Goal: Task Accomplishment & Management: Manage account settings

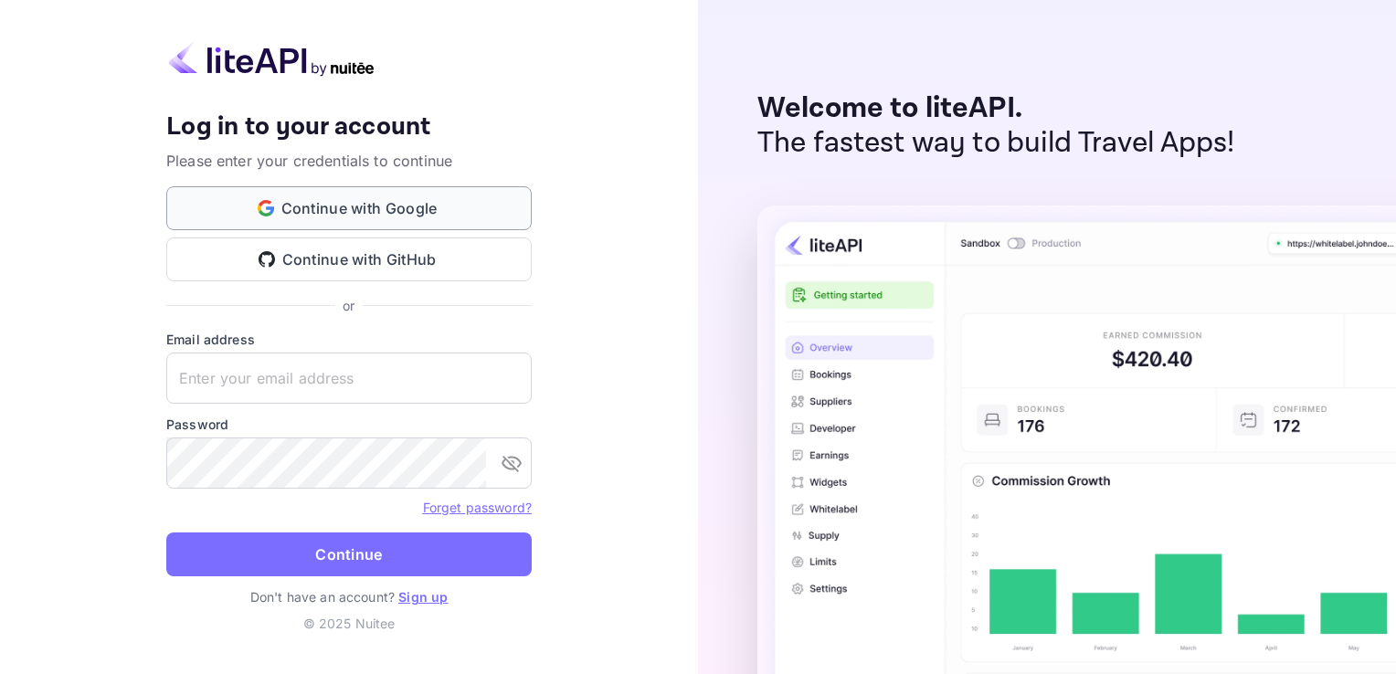
click at [497, 217] on button "Continue with Google" at bounding box center [348, 208] width 365 height 44
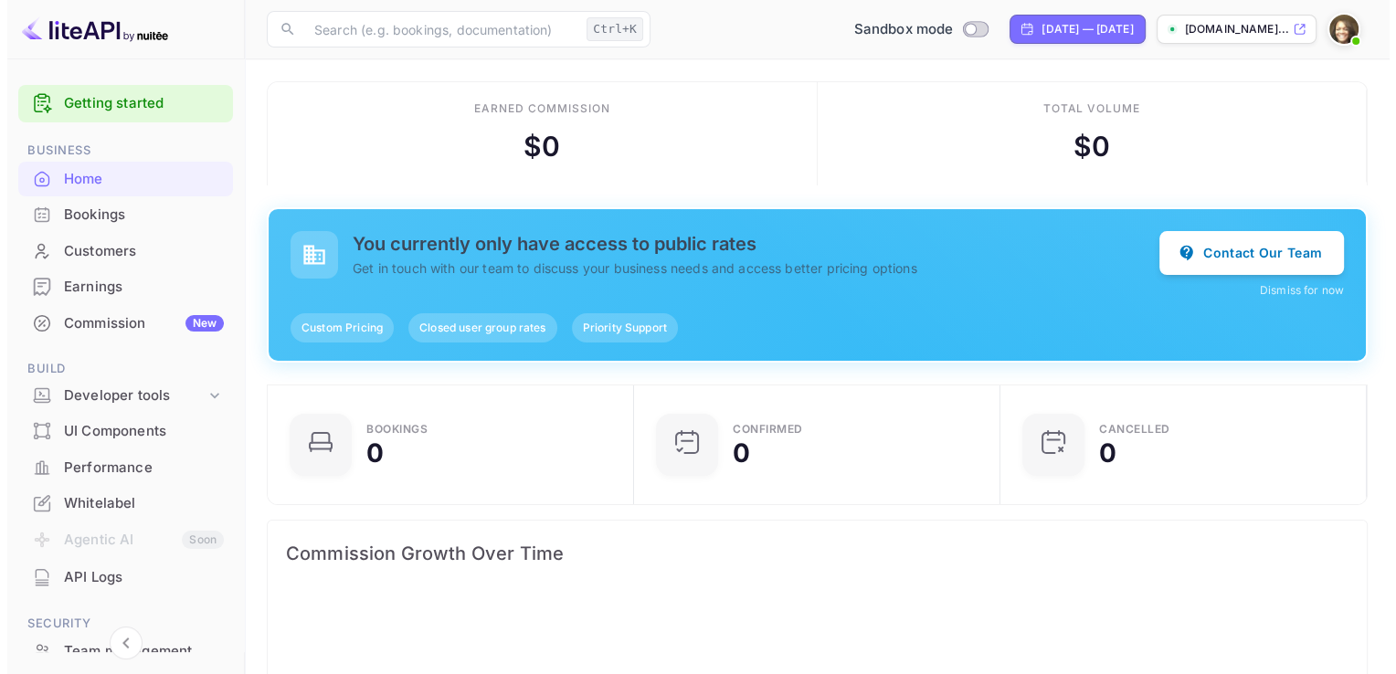
scroll to position [283, 341]
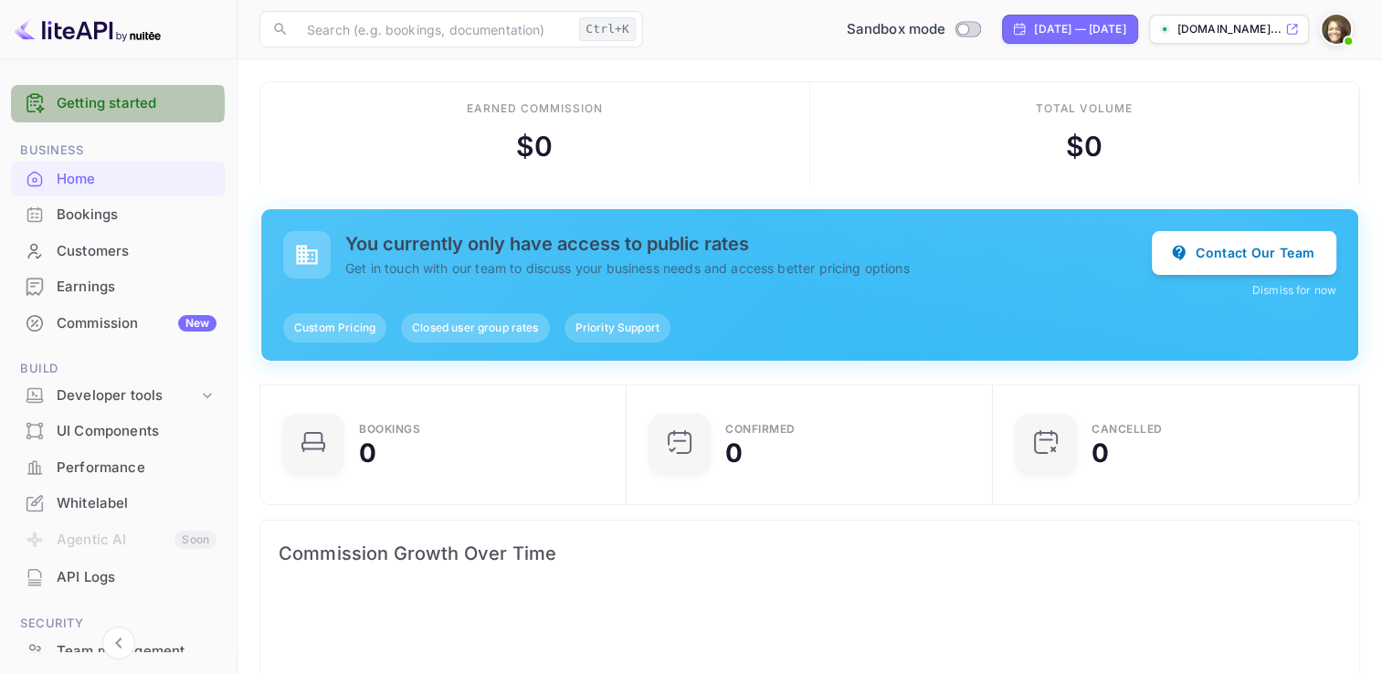
click at [82, 104] on link "Getting started" at bounding box center [137, 103] width 160 height 21
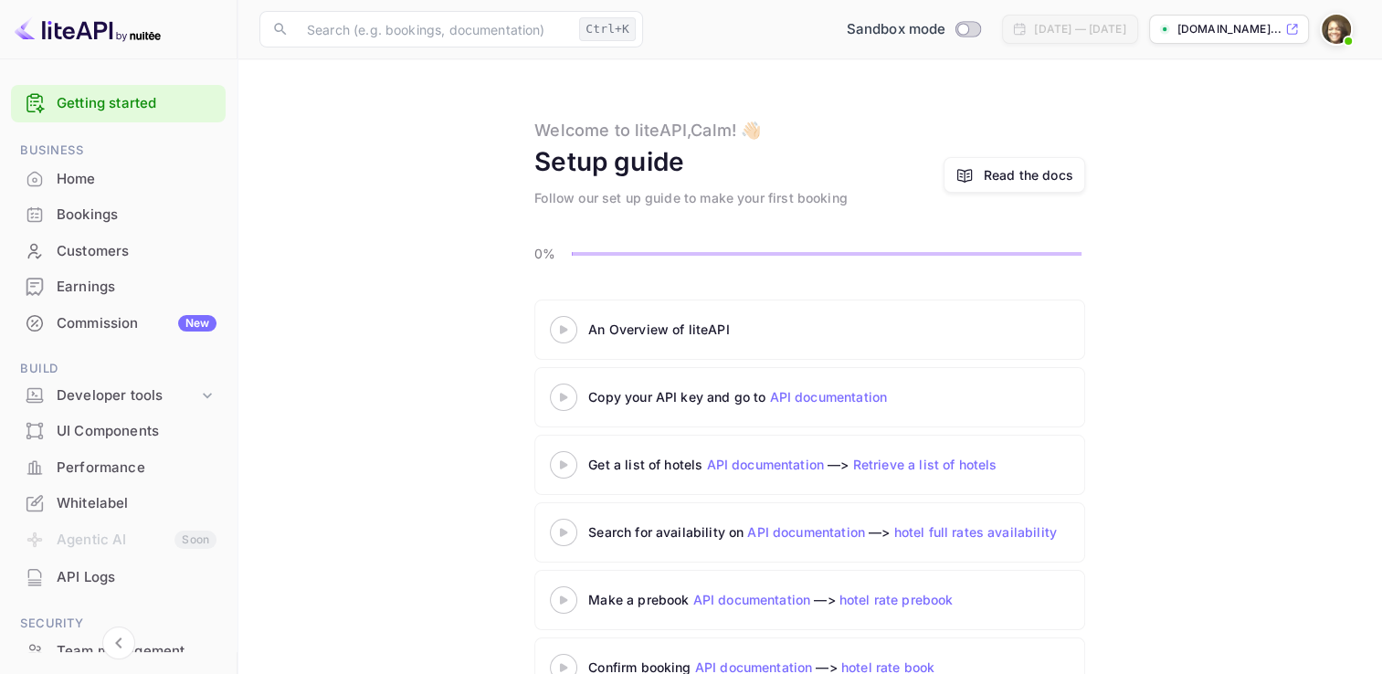
click at [561, 327] on 3 at bounding box center [563, 329] width 7 height 8
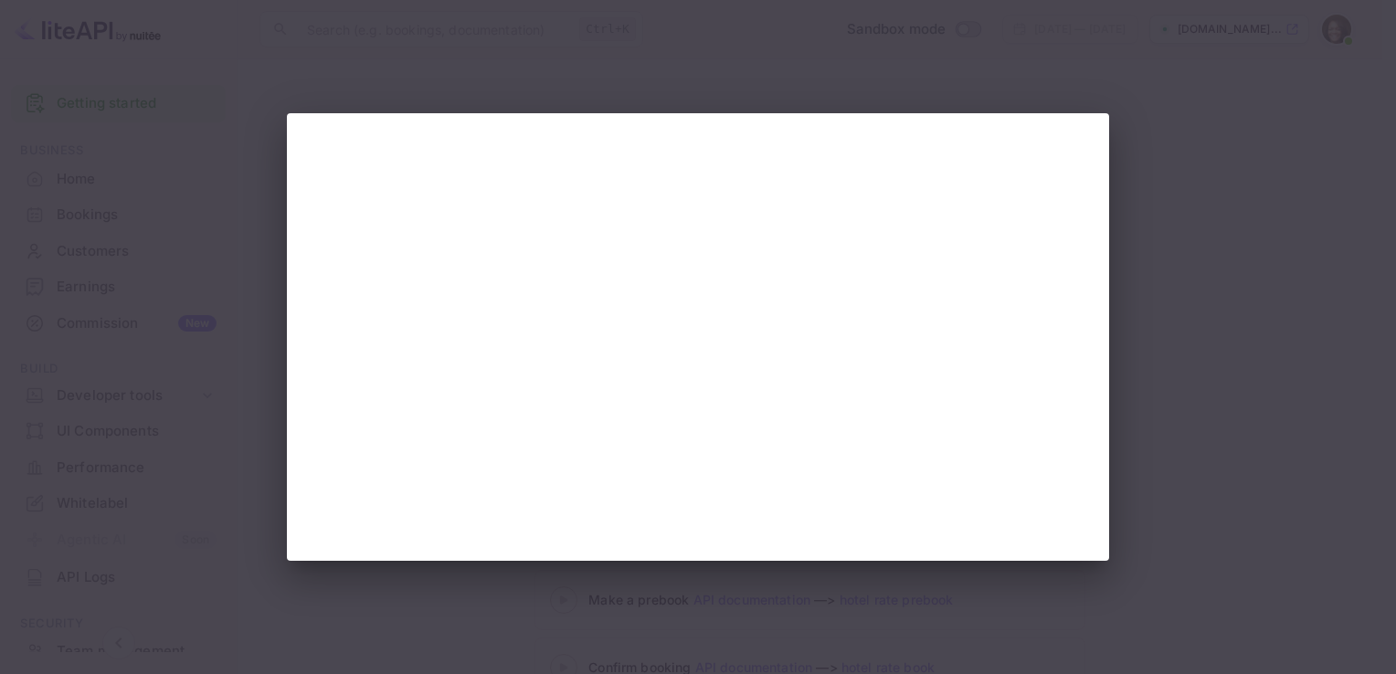
click at [259, 210] on div at bounding box center [698, 337] width 1396 height 674
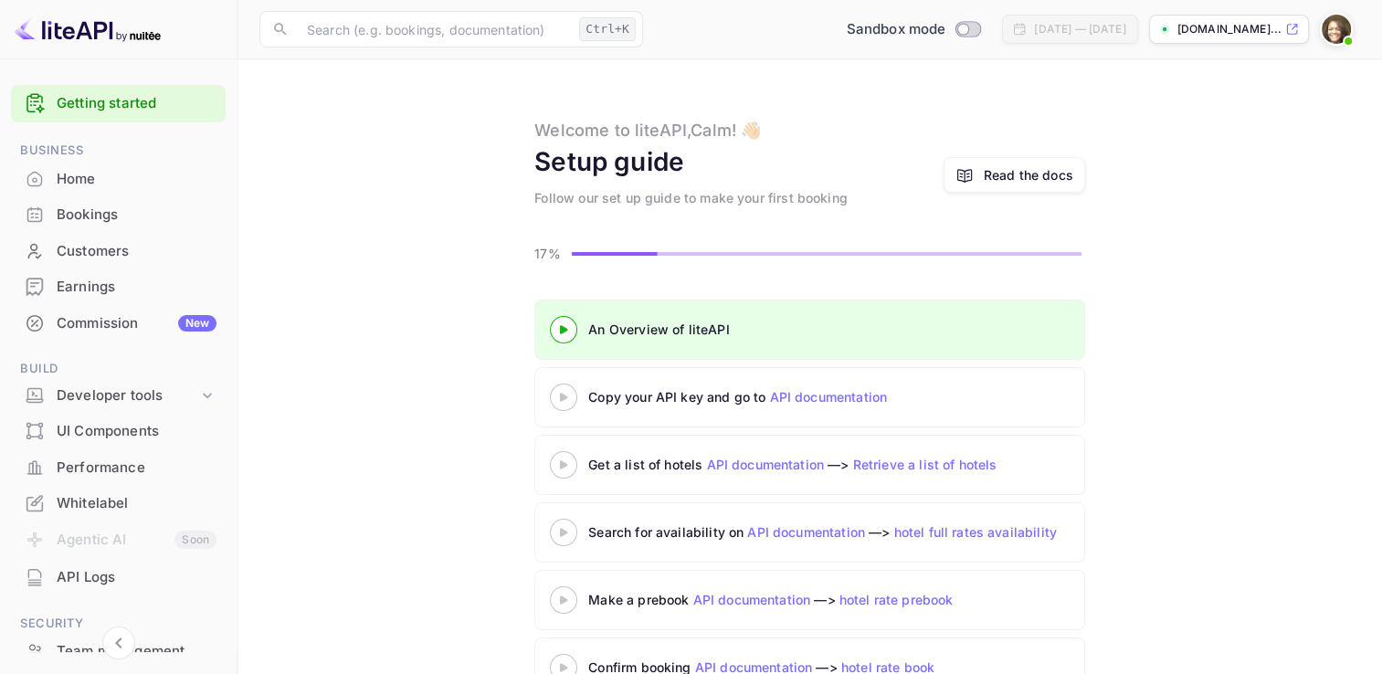
click at [555, 398] on icon at bounding box center [564, 397] width 64 height 9
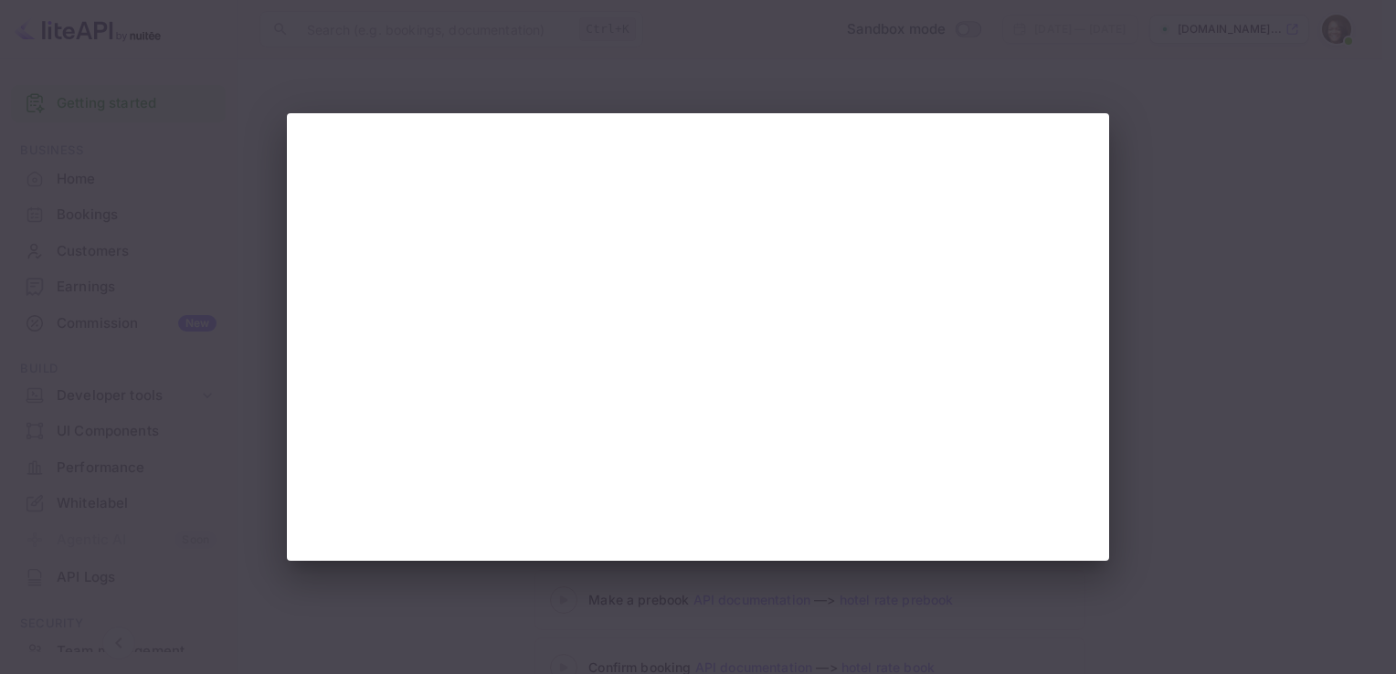
click at [301, 16] on div at bounding box center [698, 337] width 1396 height 674
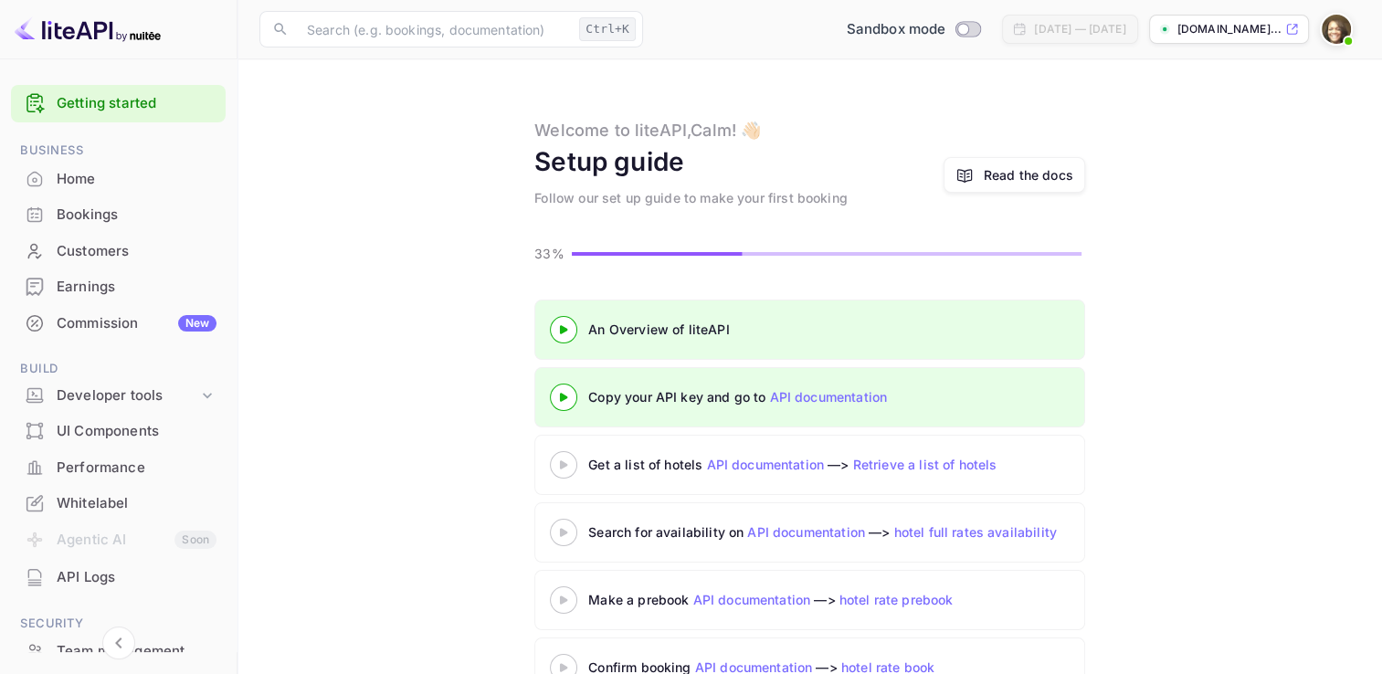
click at [566, 460] on icon at bounding box center [564, 464] width 64 height 9
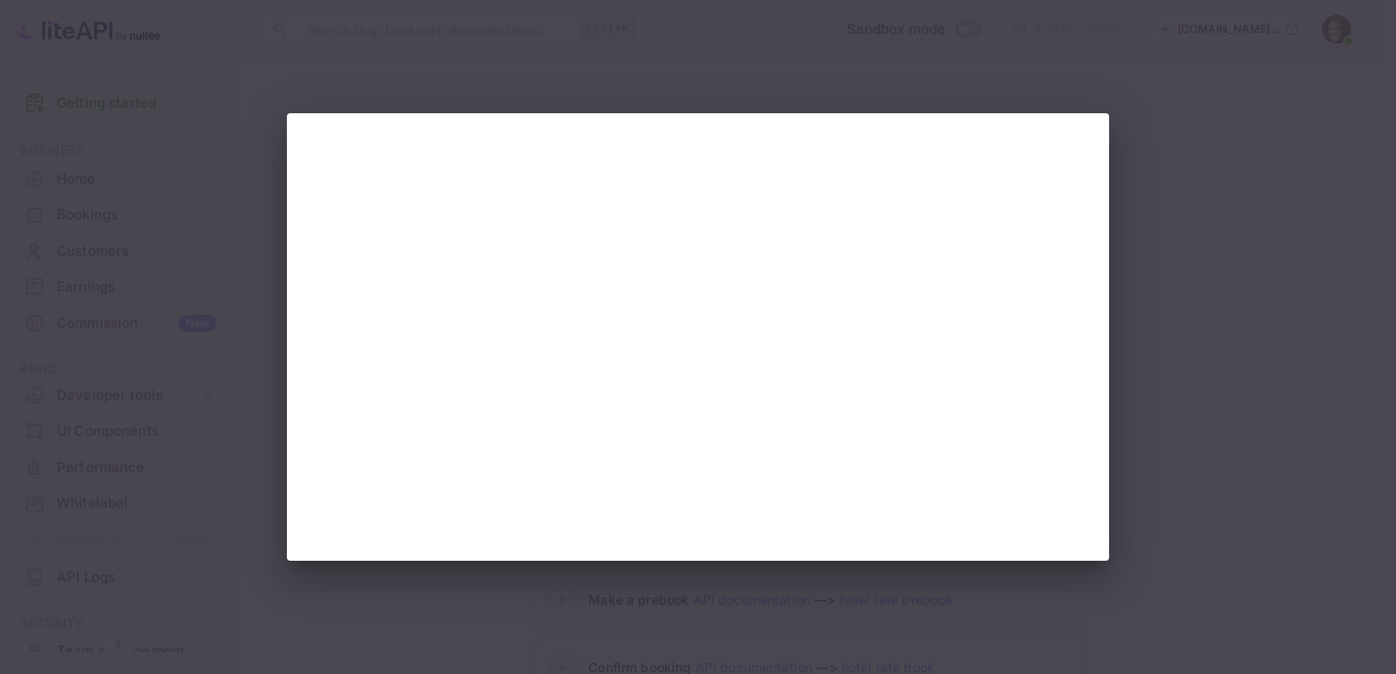
click at [355, 41] on div at bounding box center [698, 337] width 1396 height 674
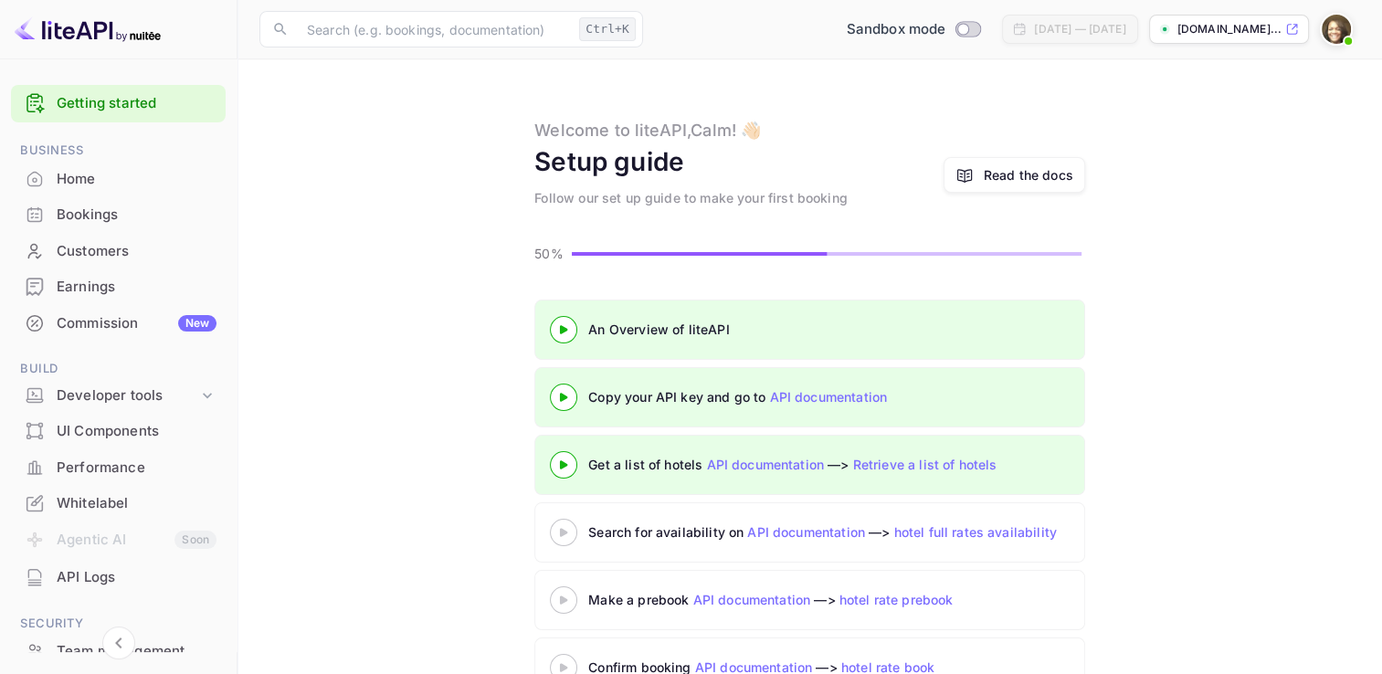
click at [564, 533] on 3 at bounding box center [563, 532] width 7 height 8
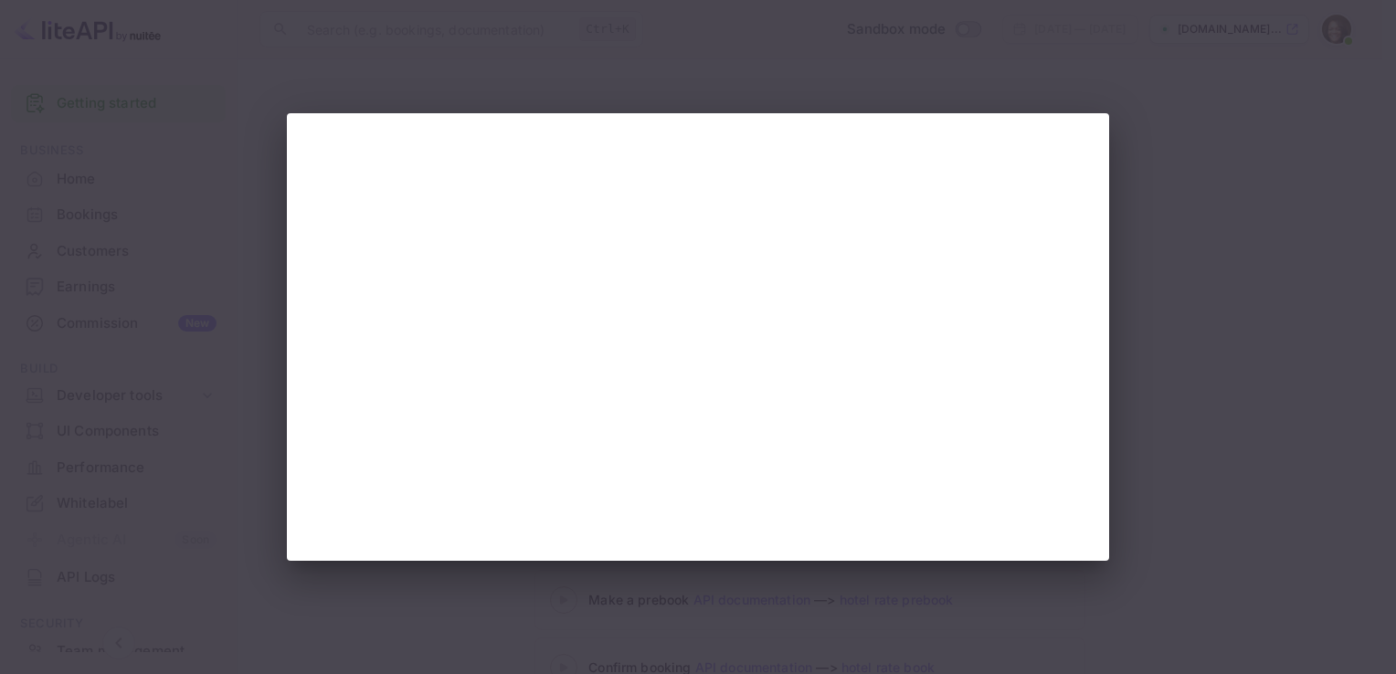
click at [271, 56] on div at bounding box center [698, 337] width 1396 height 674
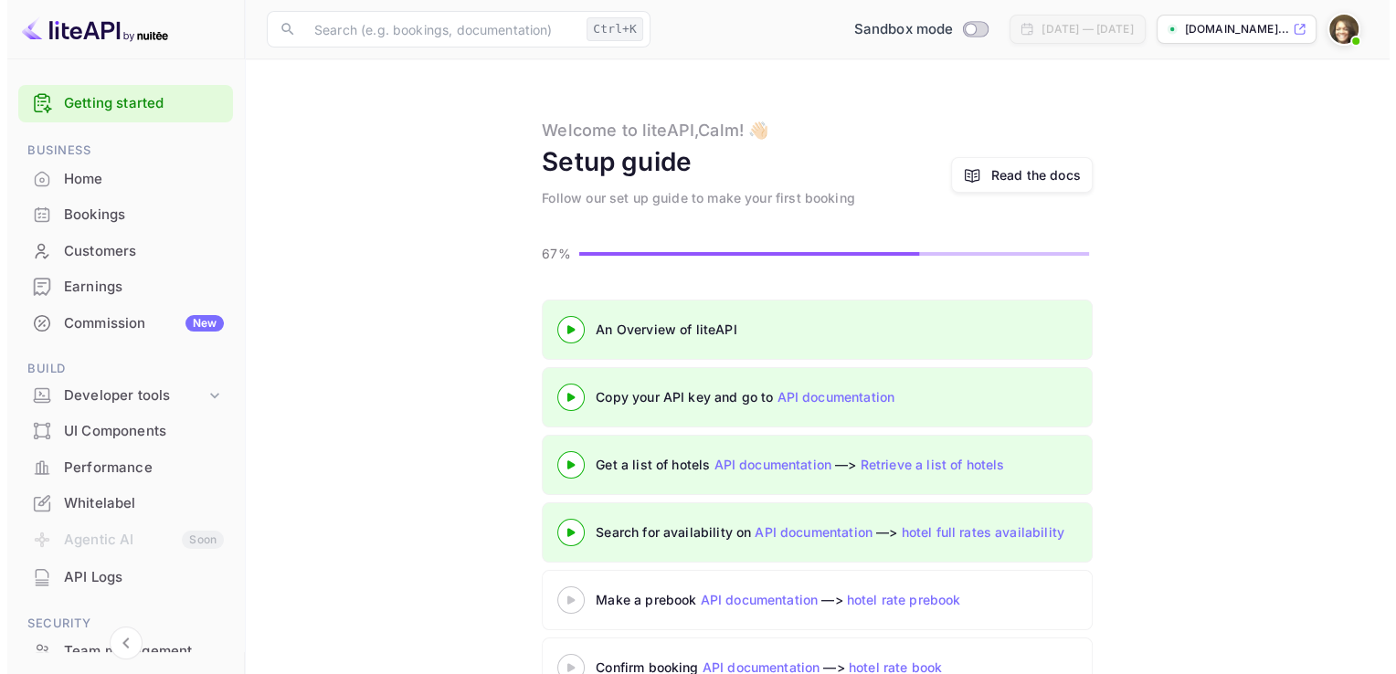
scroll to position [50, 0]
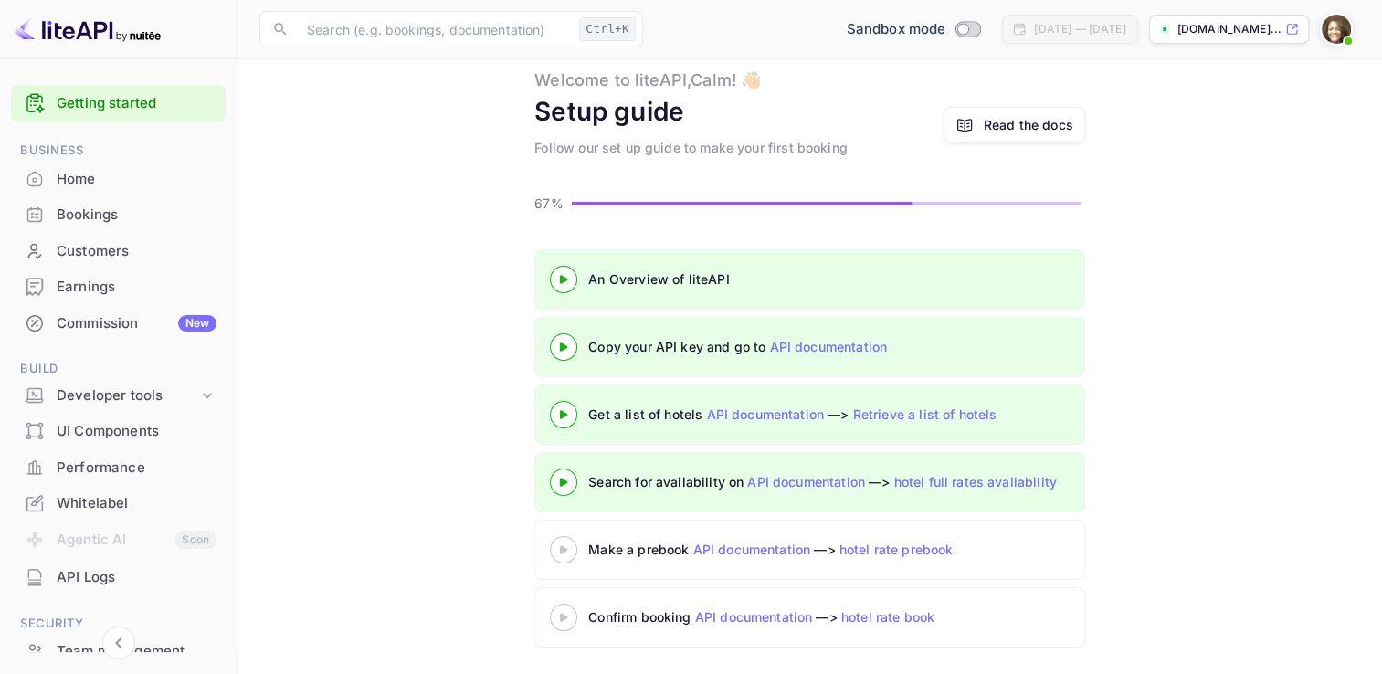
click at [566, 548] on 3 at bounding box center [563, 549] width 7 height 8
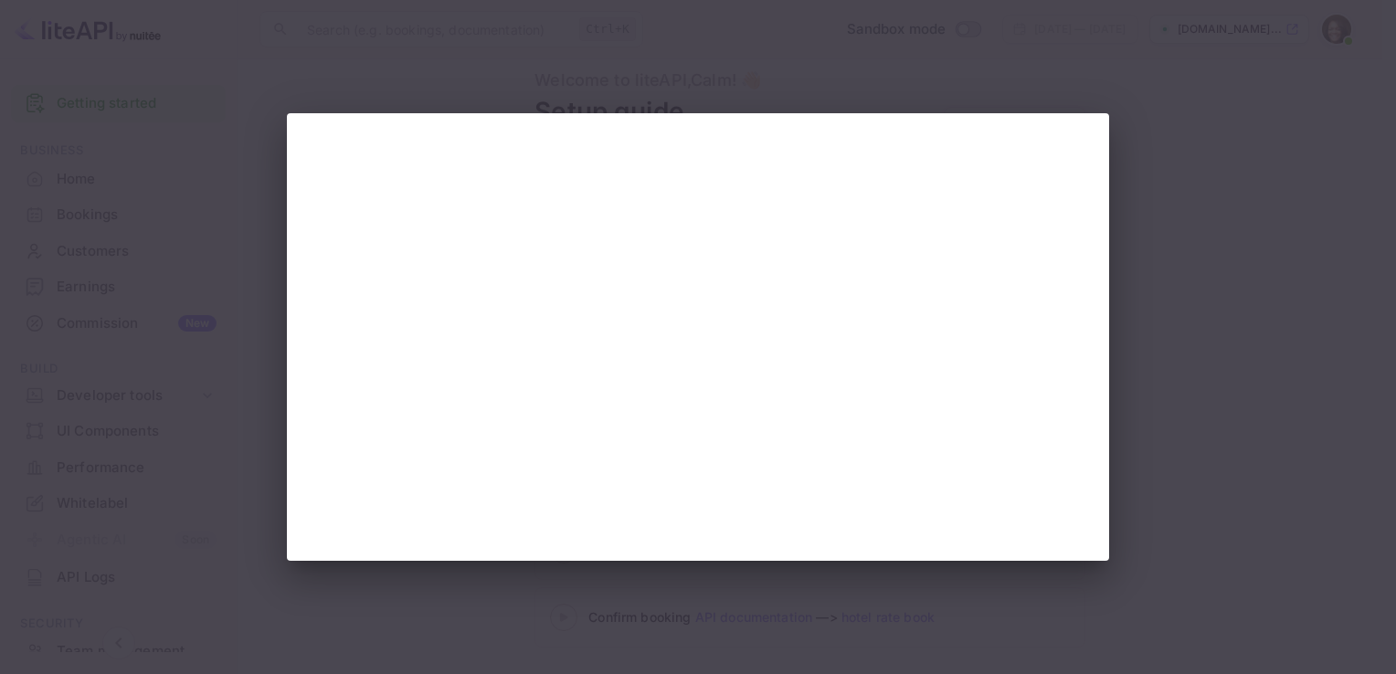
click at [279, 90] on div at bounding box center [698, 337] width 1396 height 674
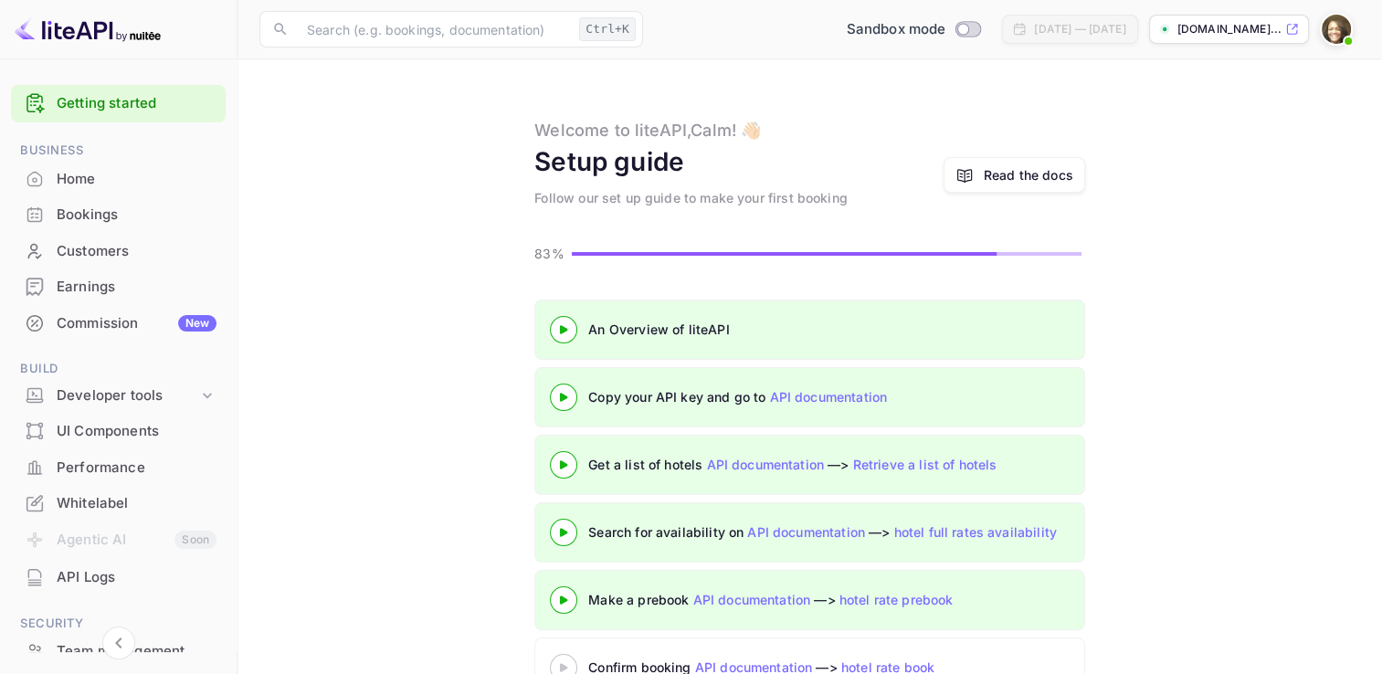
scroll to position [50, 0]
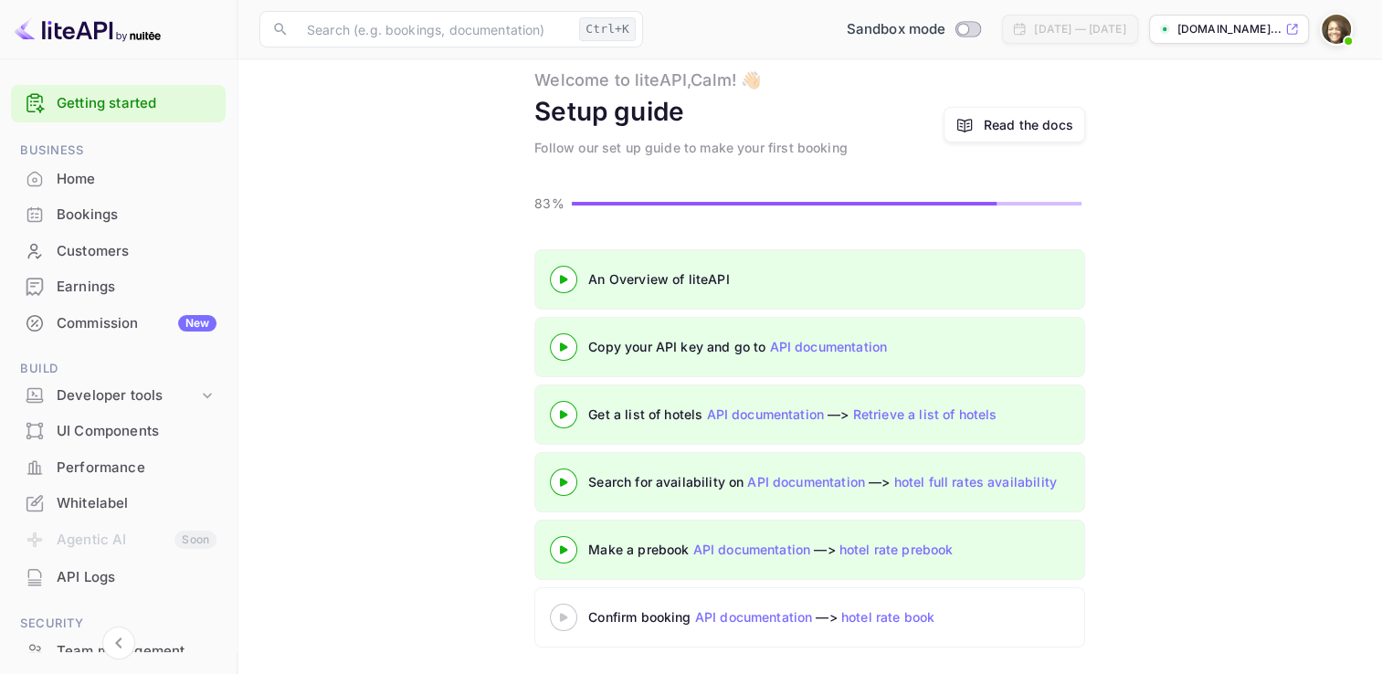
click at [565, 618] on icon at bounding box center [564, 617] width 64 height 9
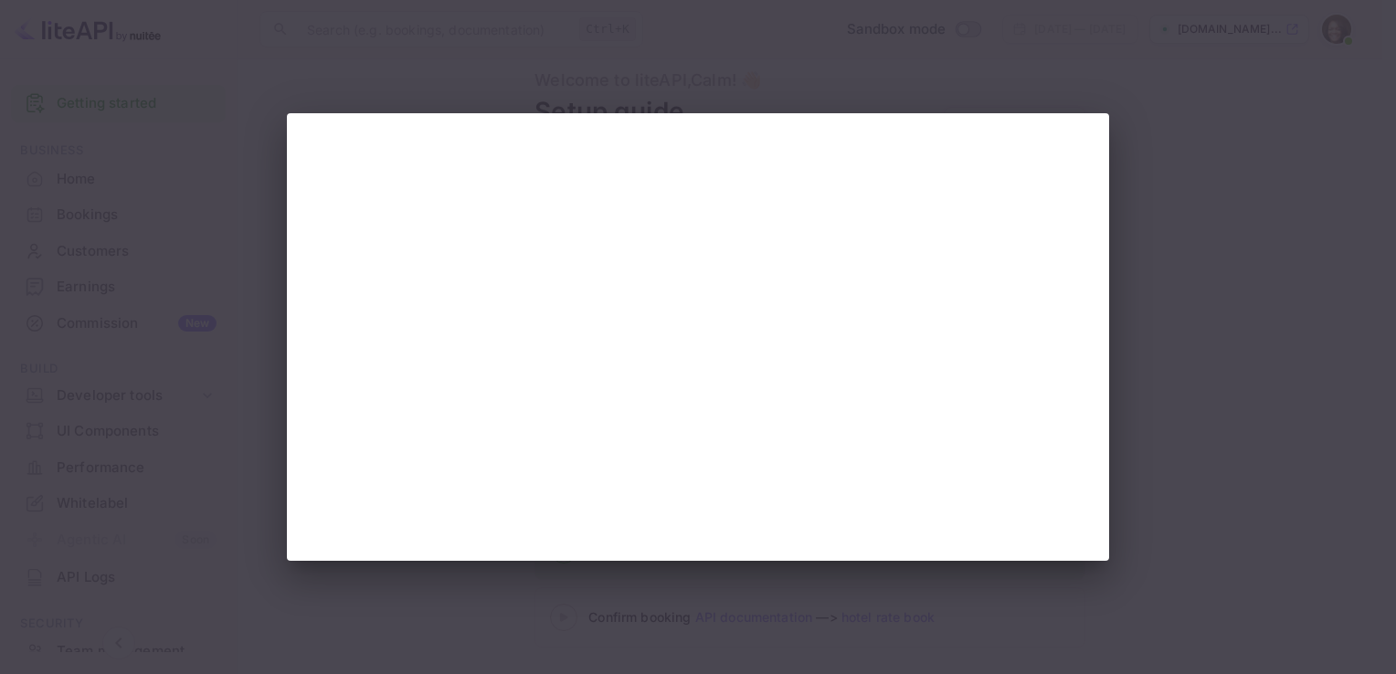
click at [423, 74] on div at bounding box center [698, 337] width 1396 height 674
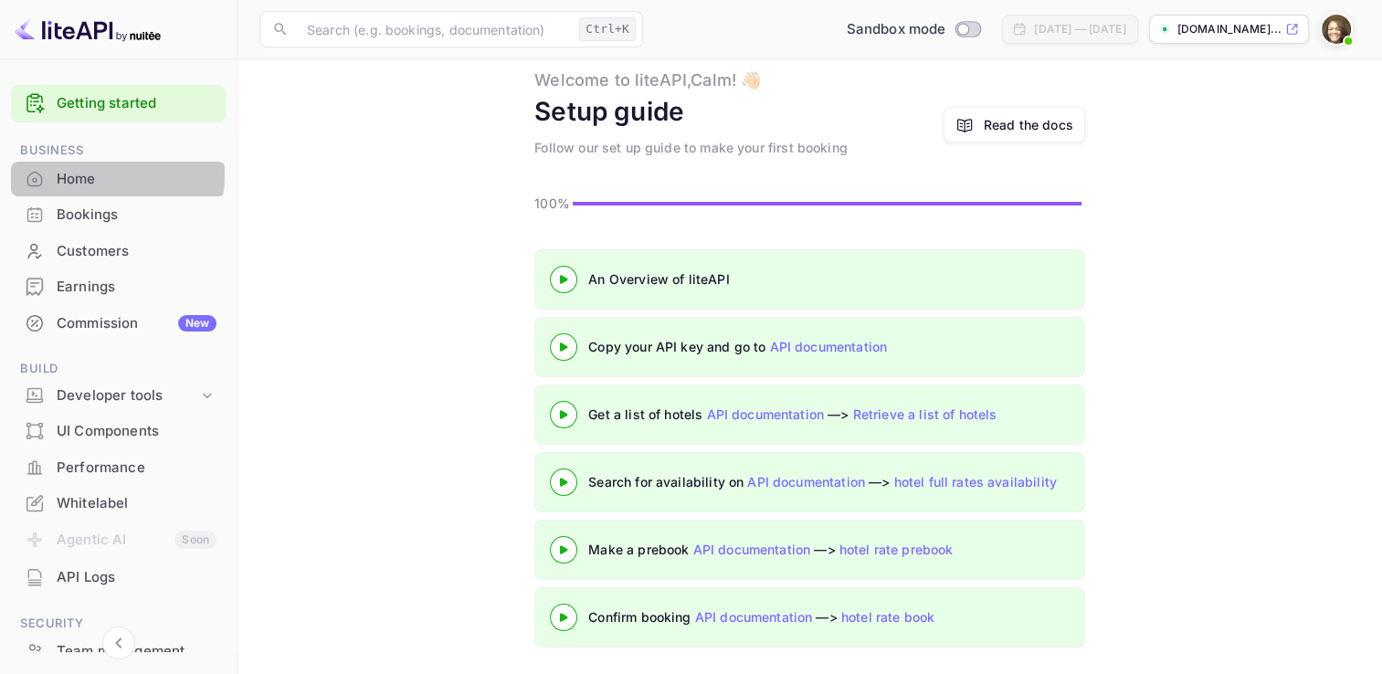
click at [69, 174] on div "Home" at bounding box center [137, 179] width 160 height 21
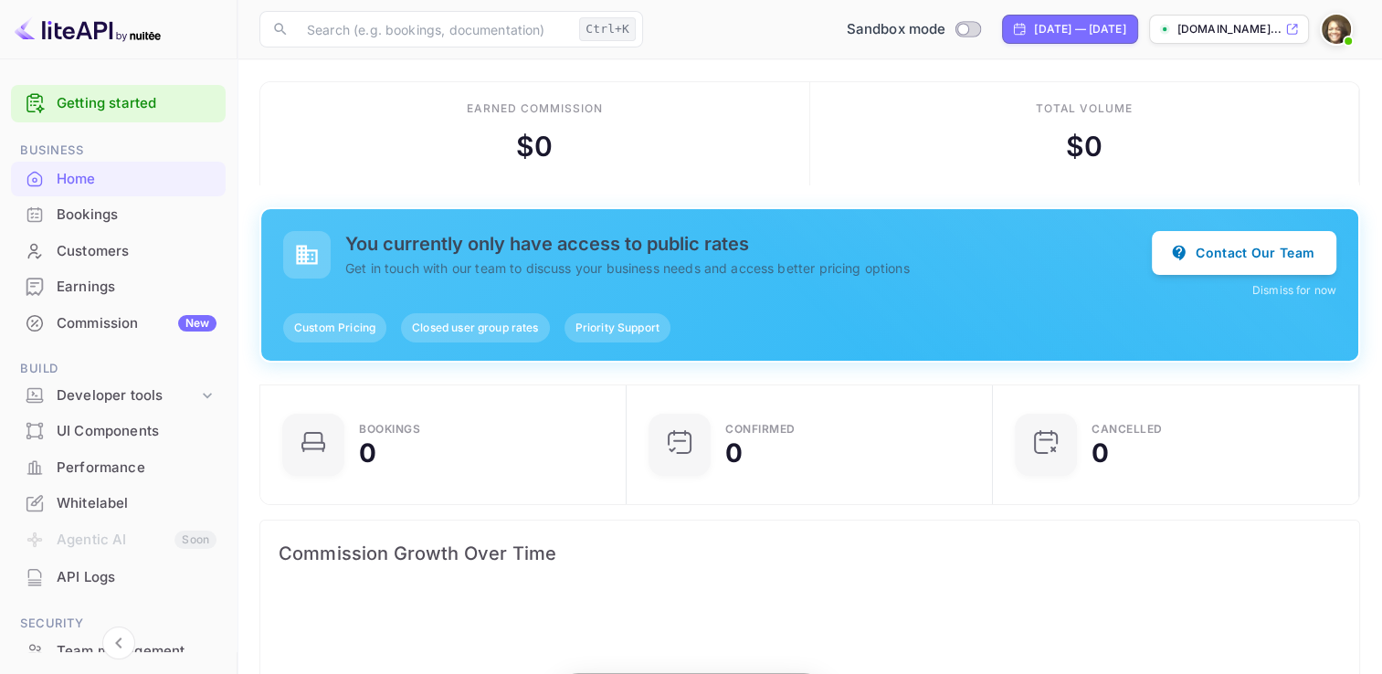
scroll to position [283, 341]
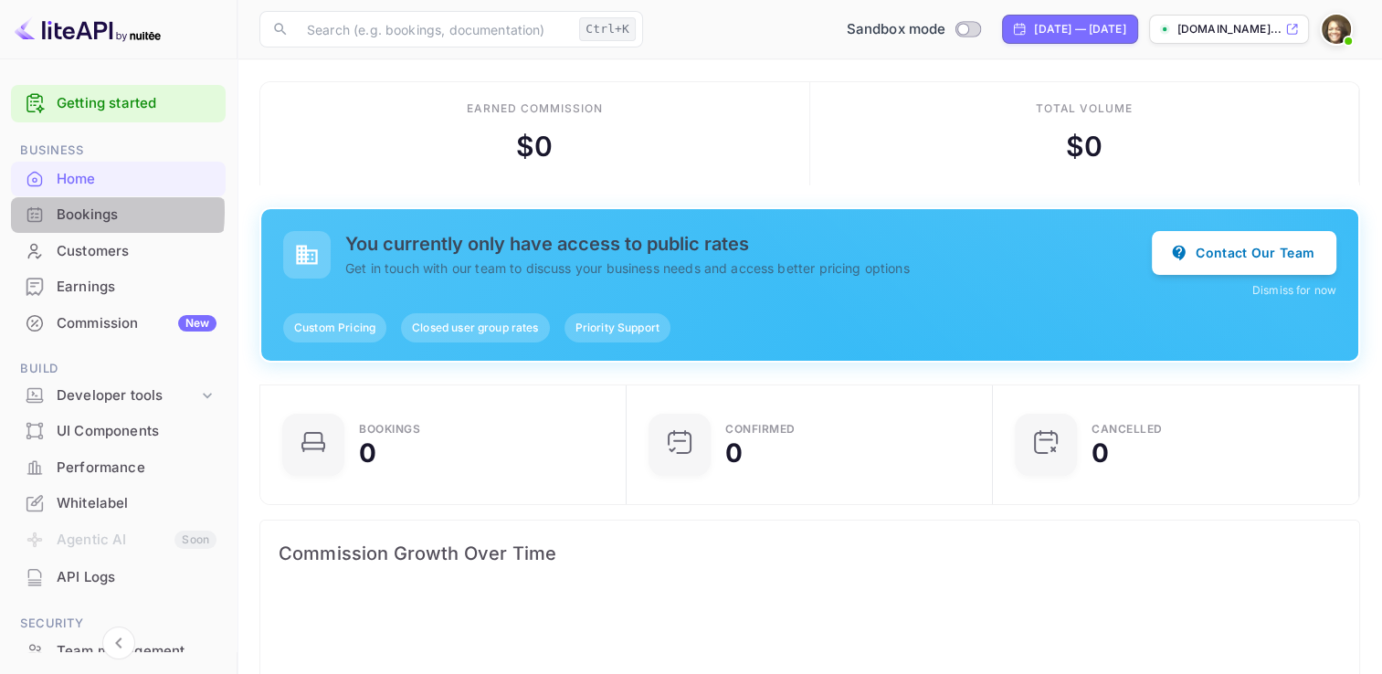
click at [66, 212] on div "Bookings" at bounding box center [137, 215] width 160 height 21
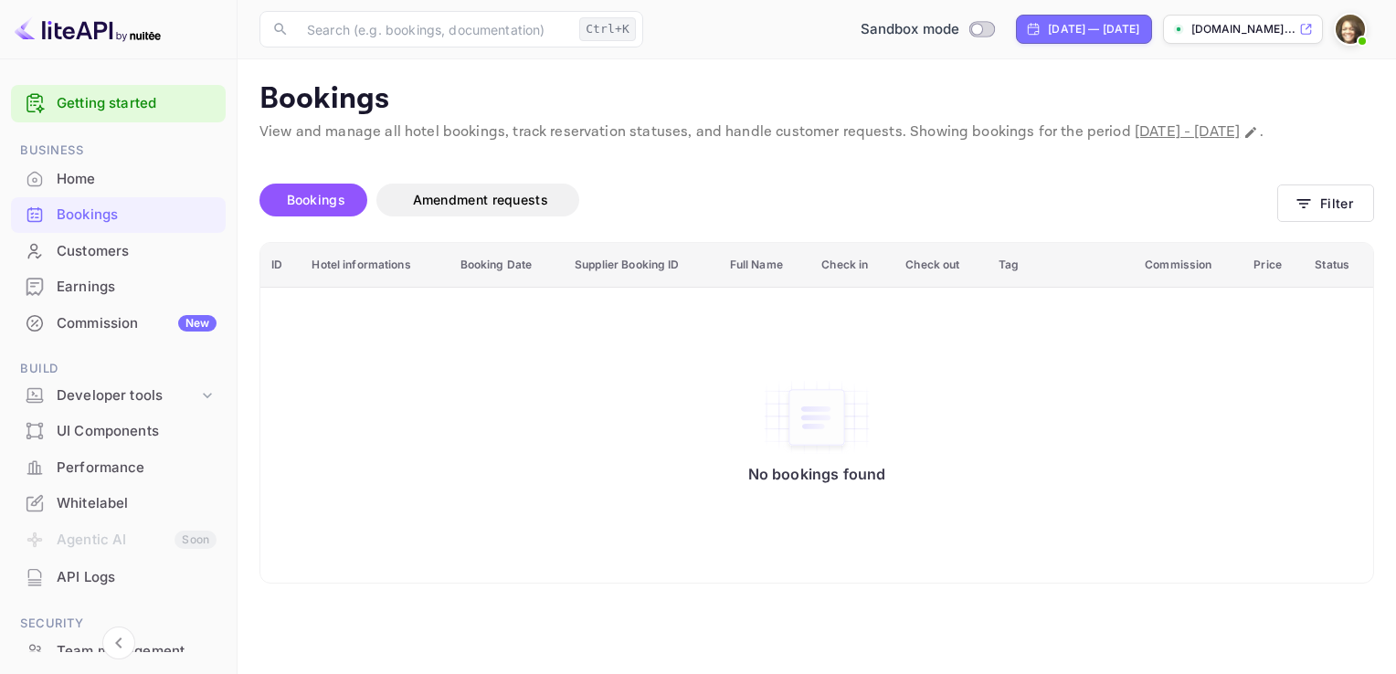
click at [97, 247] on div "Customers" at bounding box center [137, 251] width 160 height 21
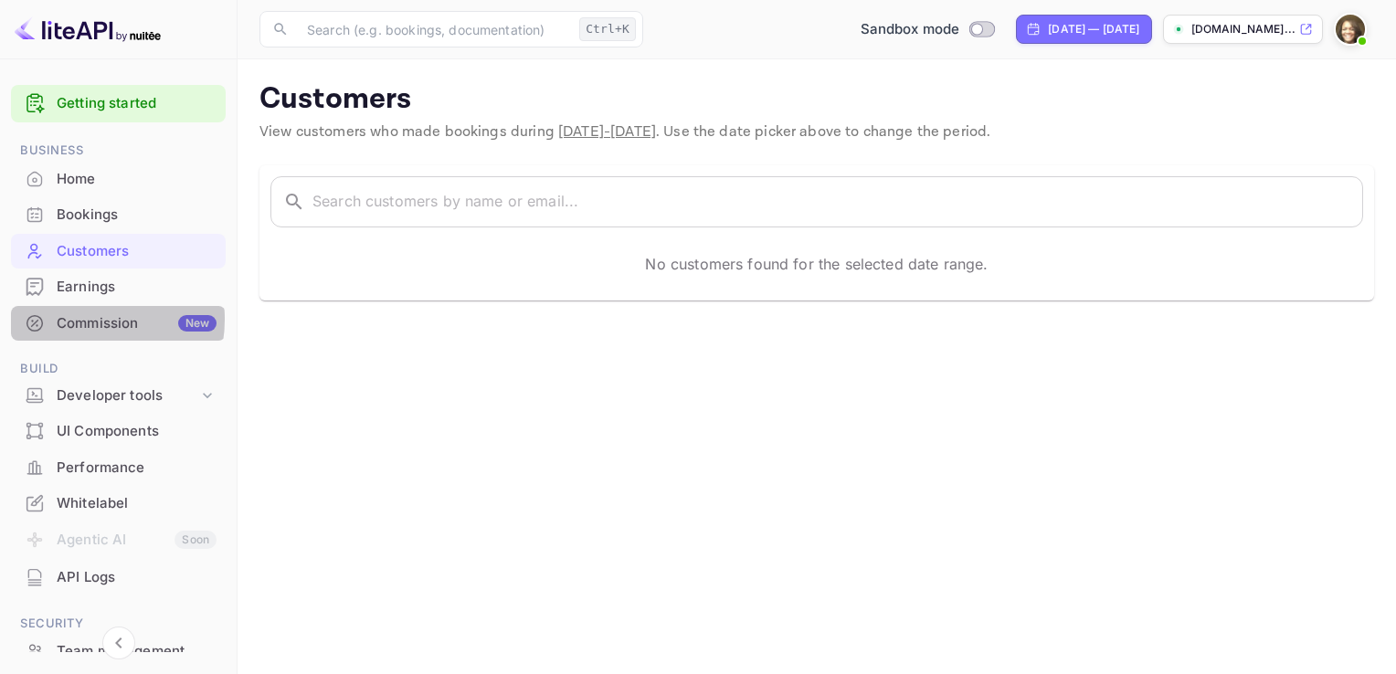
click at [86, 319] on div "Commission New" at bounding box center [137, 323] width 160 height 21
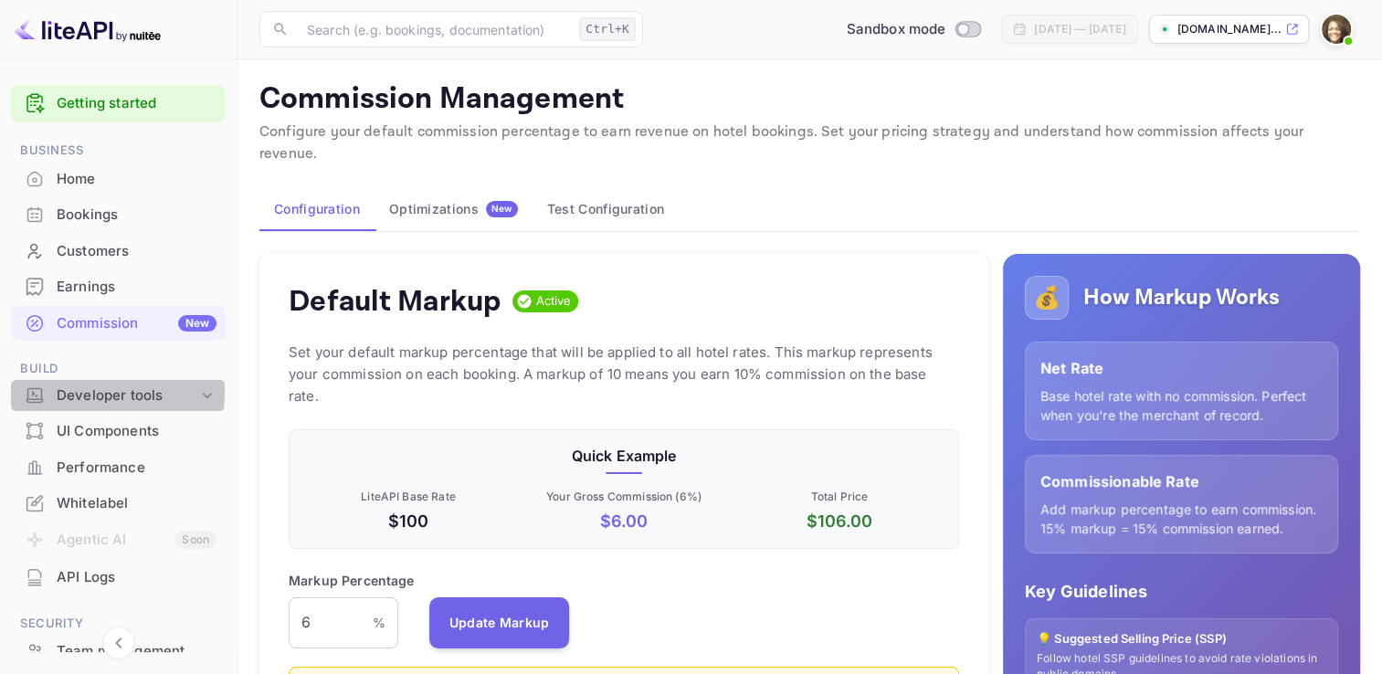
click at [77, 391] on div "Developer tools" at bounding box center [128, 396] width 142 height 21
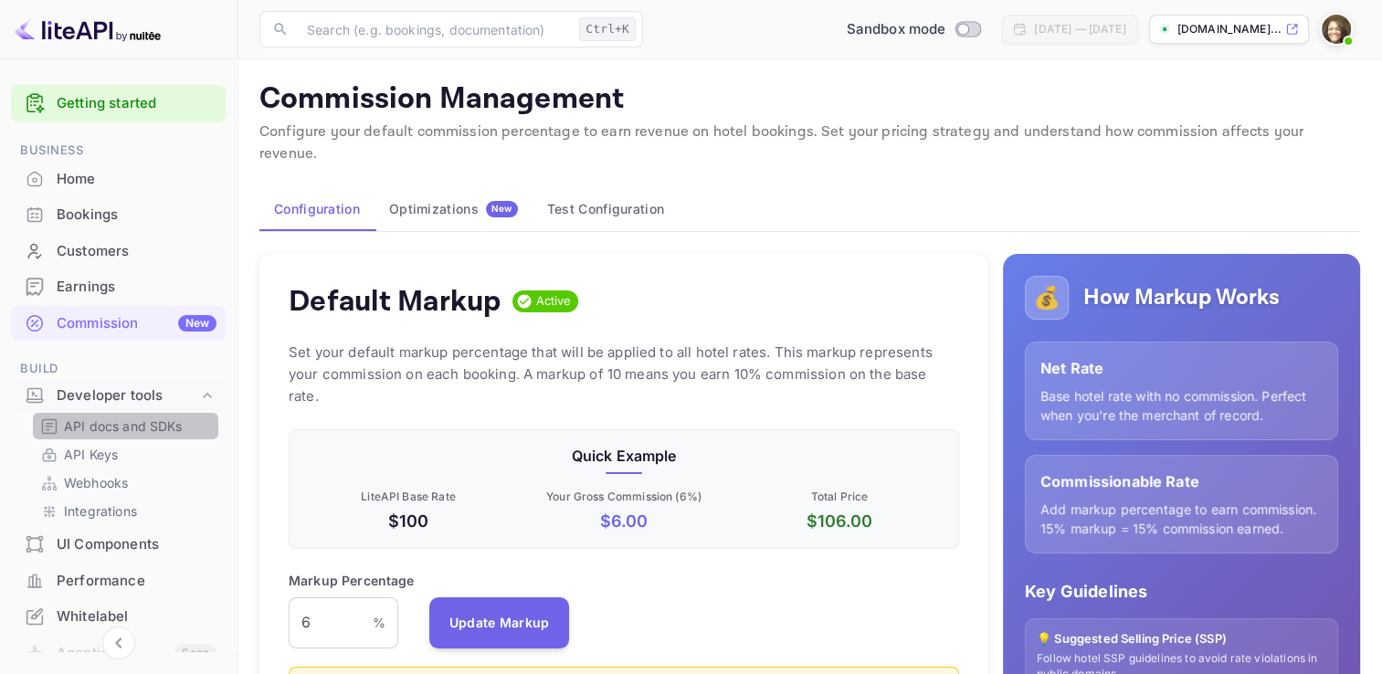
click at [150, 428] on p "API docs and SDKs" at bounding box center [123, 426] width 119 height 19
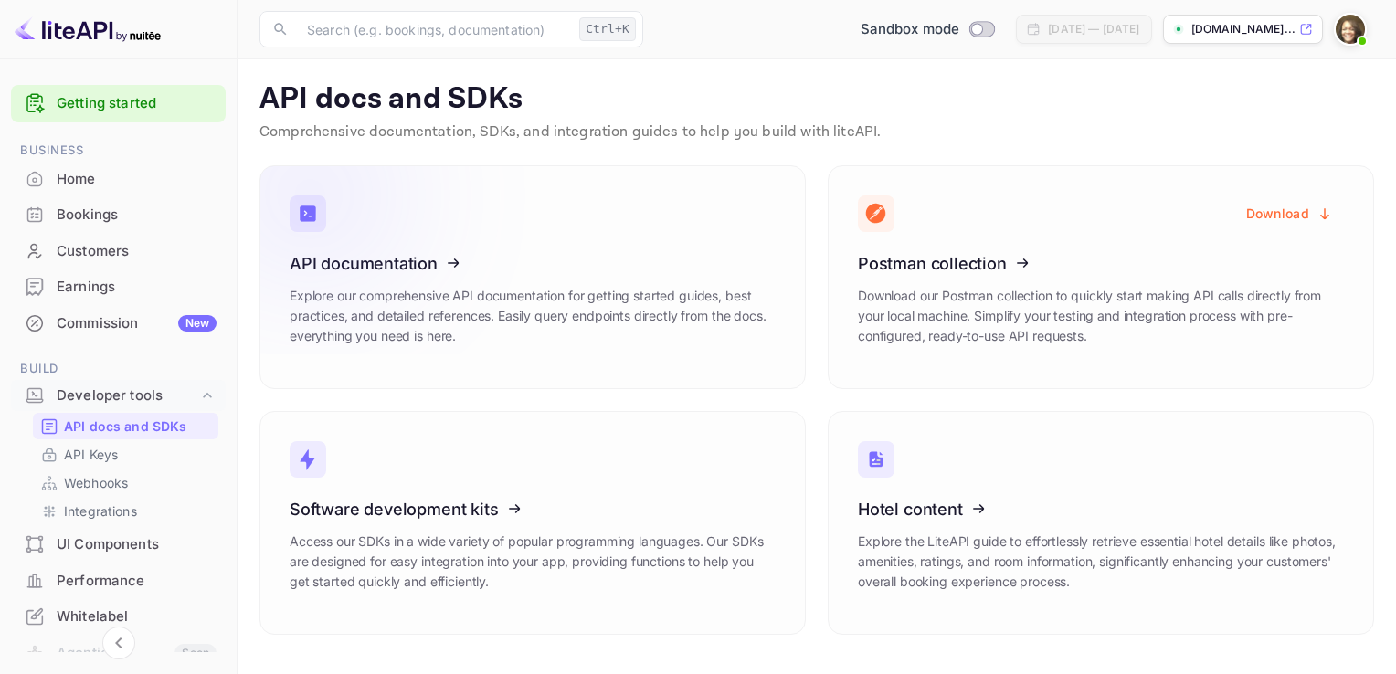
click at [359, 266] on icon at bounding box center [402, 260] width 284 height 188
drag, startPoint x: 231, startPoint y: 413, endPoint x: 231, endPoint y: 425, distance: 11.9
click at [231, 425] on div "Getting started Business Home Bookings Customers Earnings Commission New Build …" at bounding box center [118, 542] width 237 height 928
drag, startPoint x: 231, startPoint y: 425, endPoint x: 228, endPoint y: 411, distance: 14.0
click at [228, 411] on div "Getting started Business Home Bookings Customers Earnings Commission New Build …" at bounding box center [118, 542] width 237 height 928
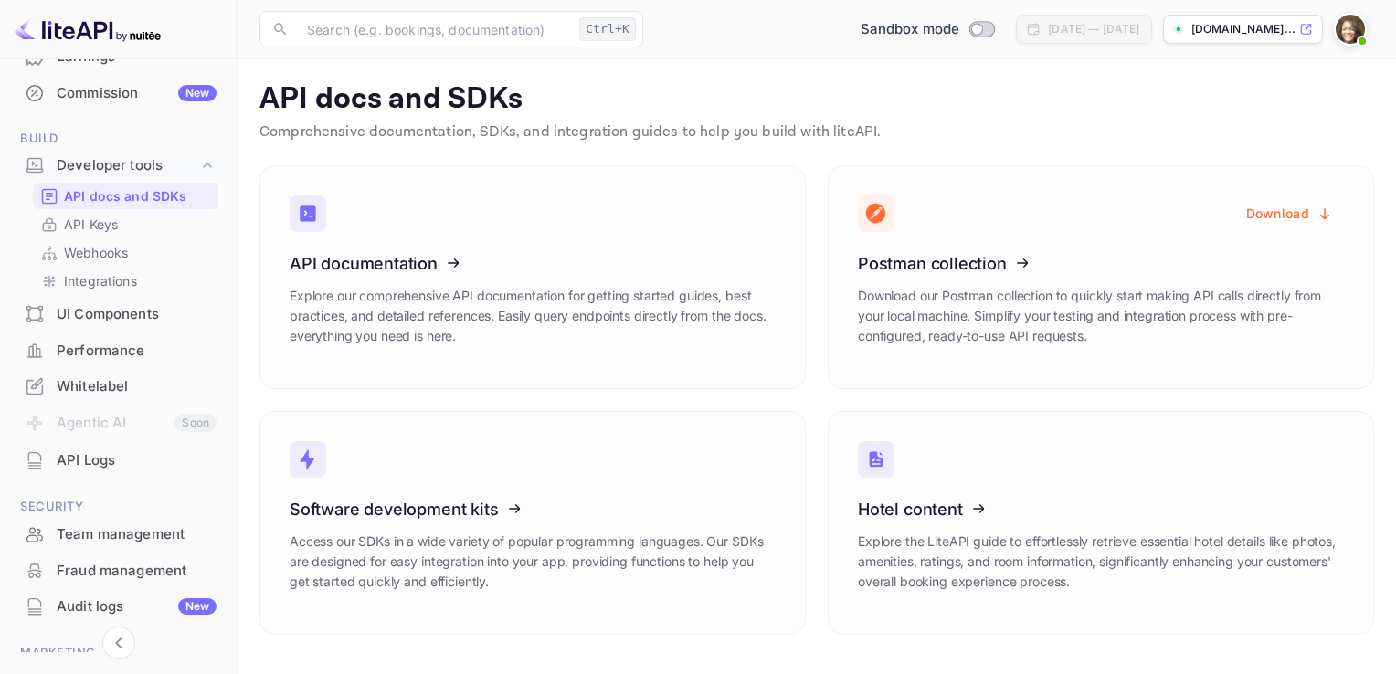
scroll to position [354, 0]
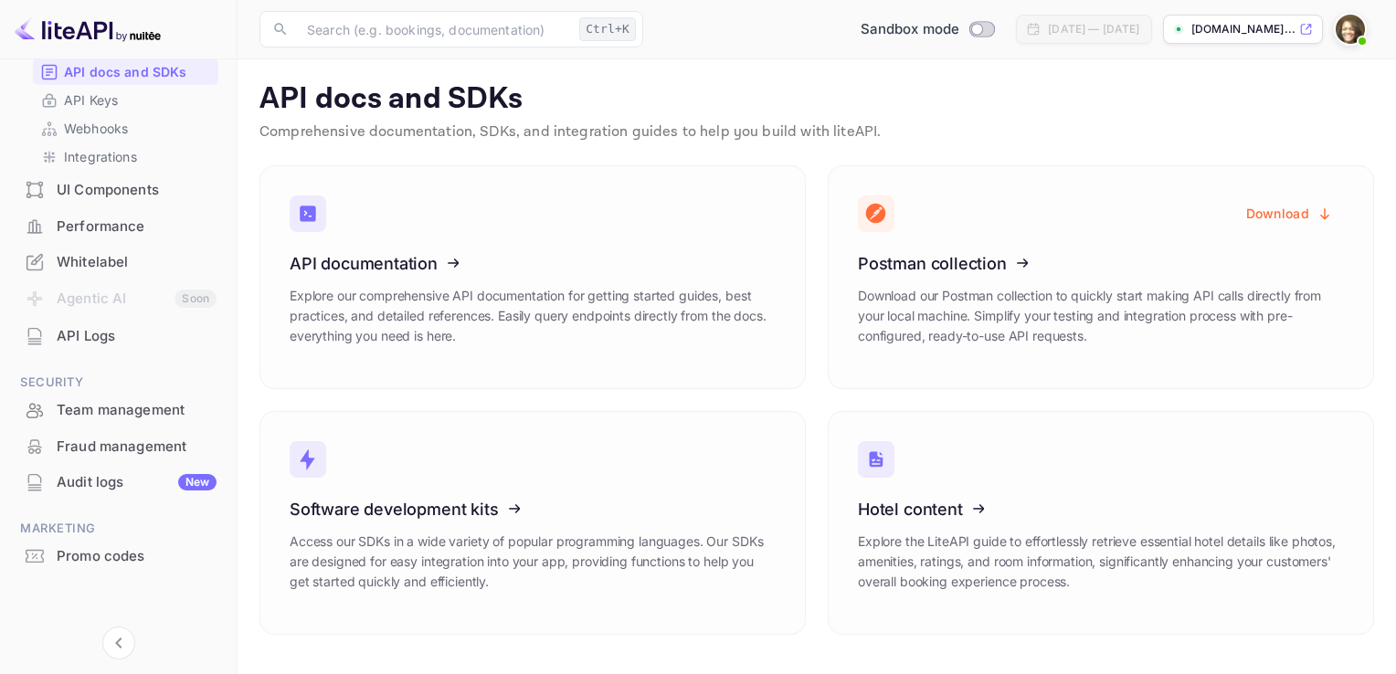
click at [1353, 15] on img at bounding box center [1350, 29] width 29 height 29
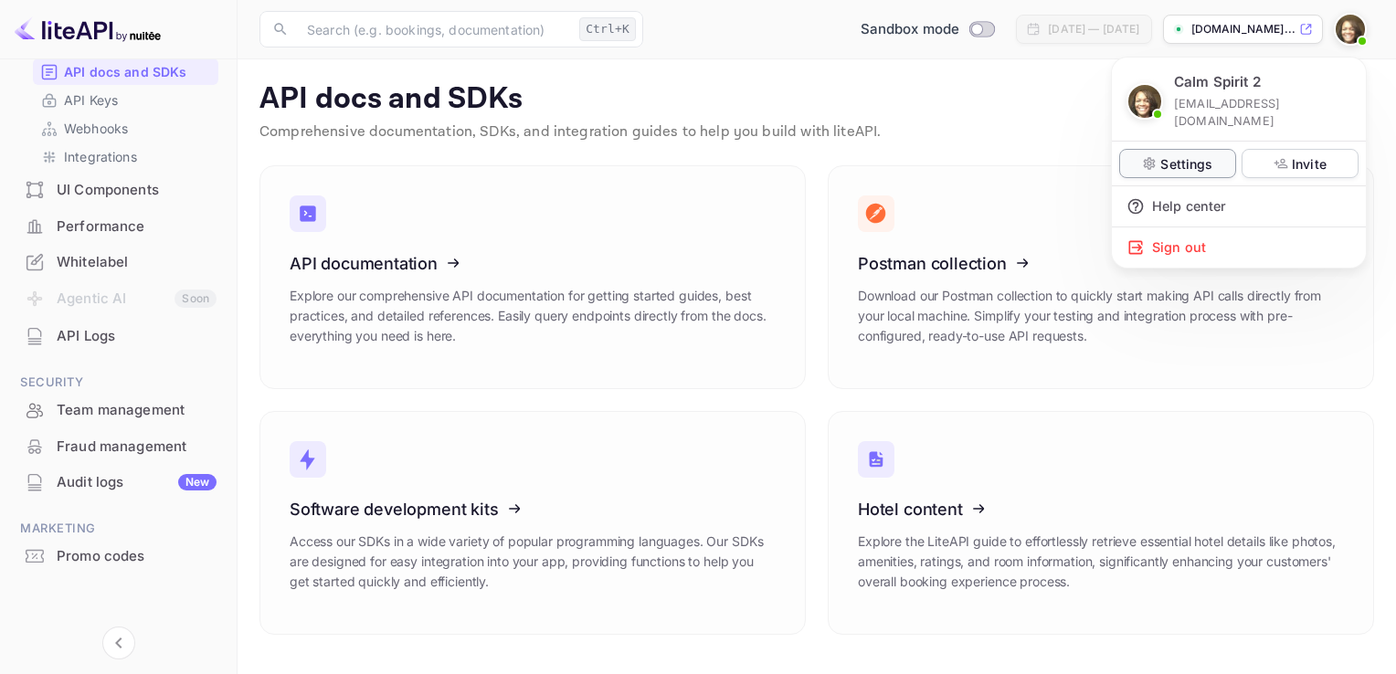
click at [1203, 154] on p "Settings" at bounding box center [1186, 163] width 52 height 19
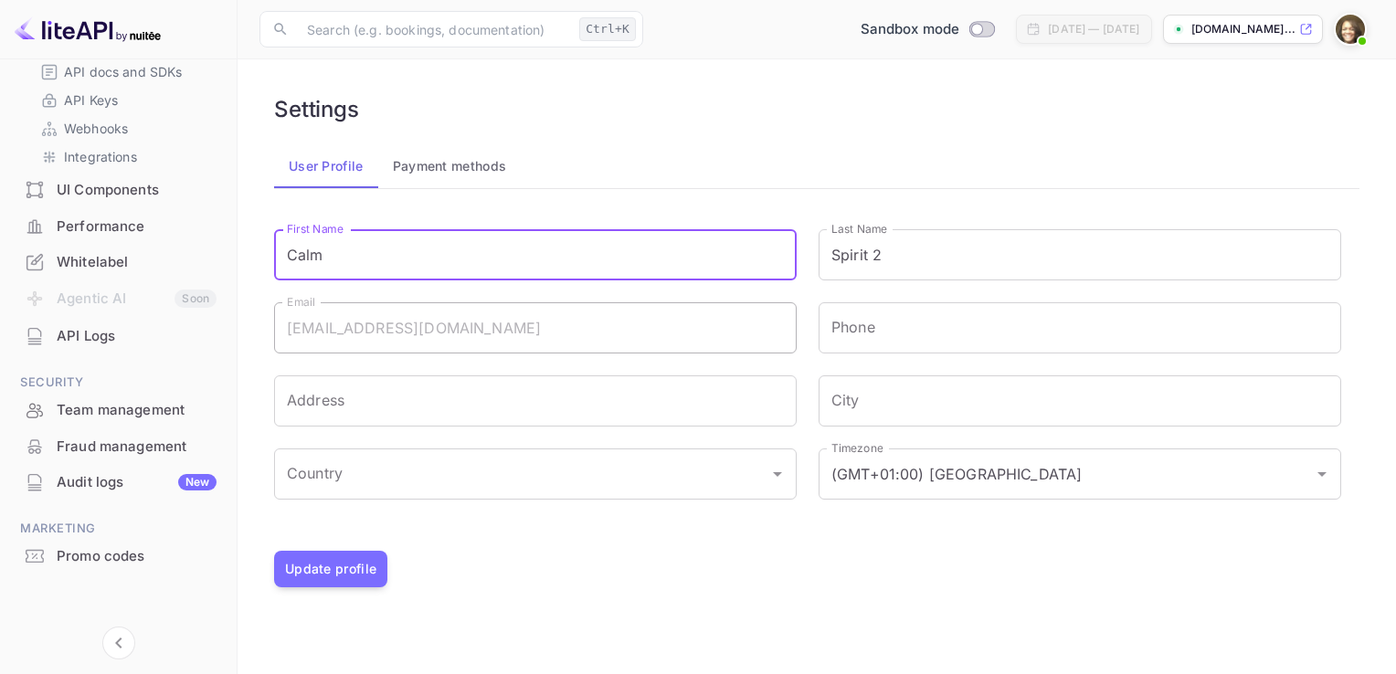
click at [761, 253] on input "Calm" at bounding box center [535, 254] width 523 height 51
type input "C"
type input "Victoria"
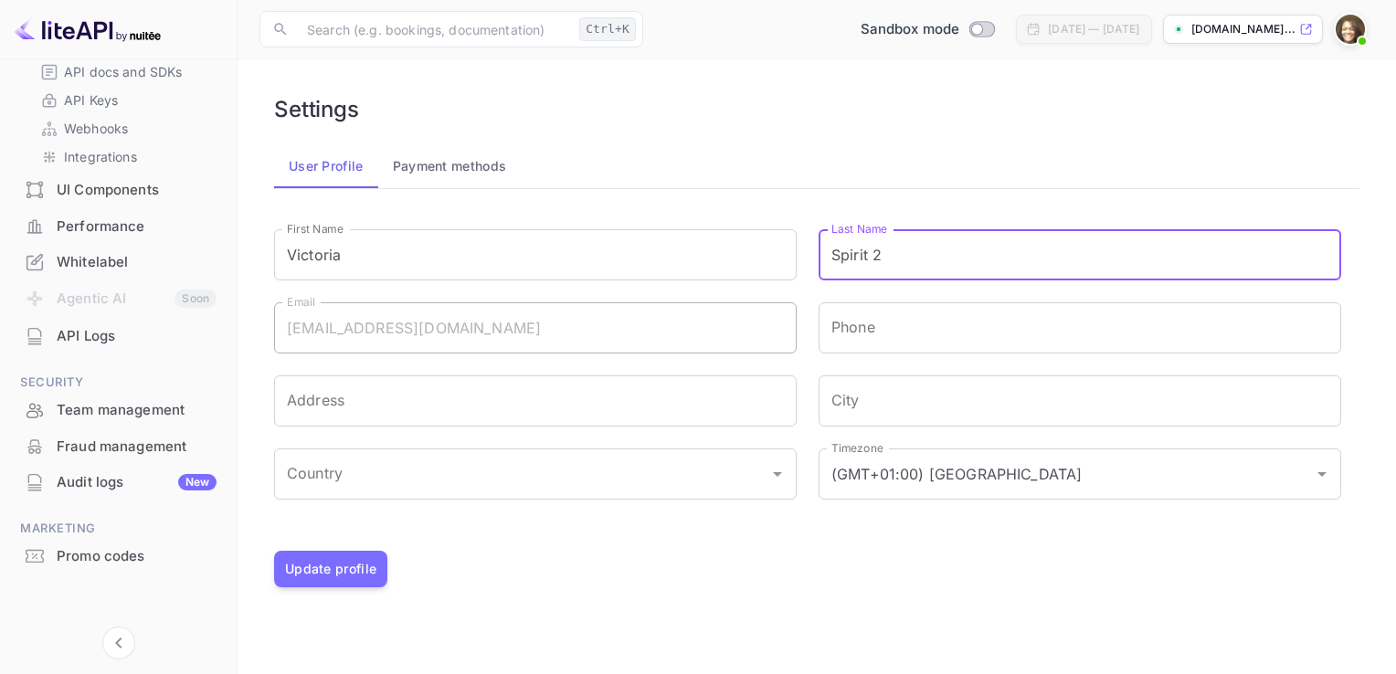
click at [1194, 254] on input "Spirit 2" at bounding box center [1080, 254] width 523 height 51
type input "S"
type input "[PERSON_NAME]"
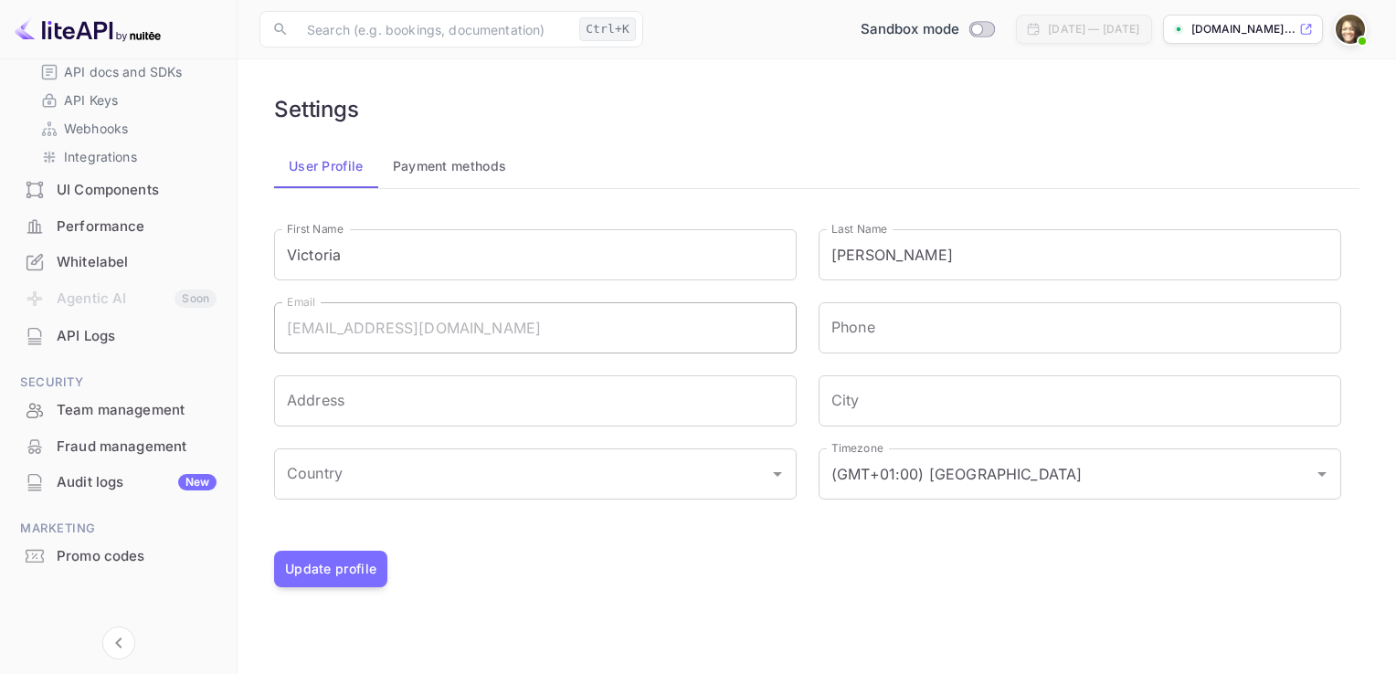
click at [931, 172] on div "User Profile Payment methods" at bounding box center [816, 166] width 1085 height 44
click at [354, 577] on button "Update profile" at bounding box center [330, 569] width 113 height 37
click at [1363, 33] on span at bounding box center [1362, 41] width 18 height 18
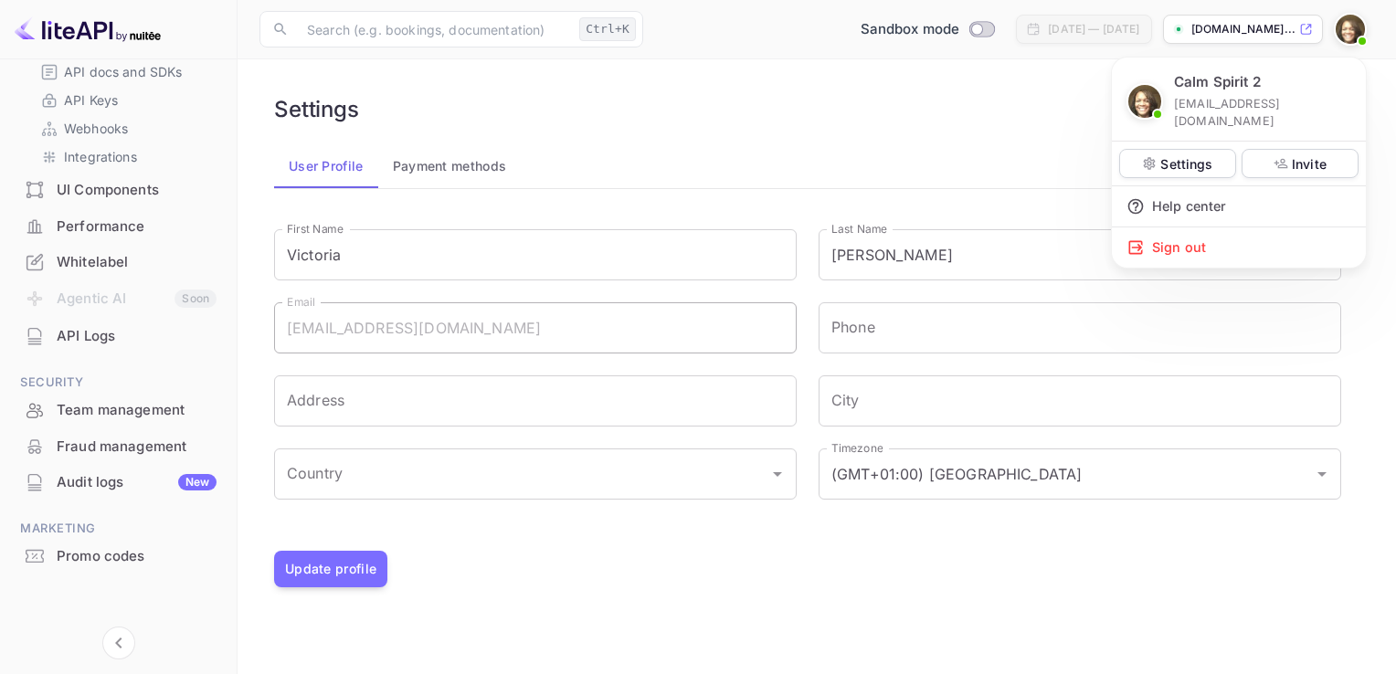
click at [868, 116] on div at bounding box center [698, 337] width 1396 height 674
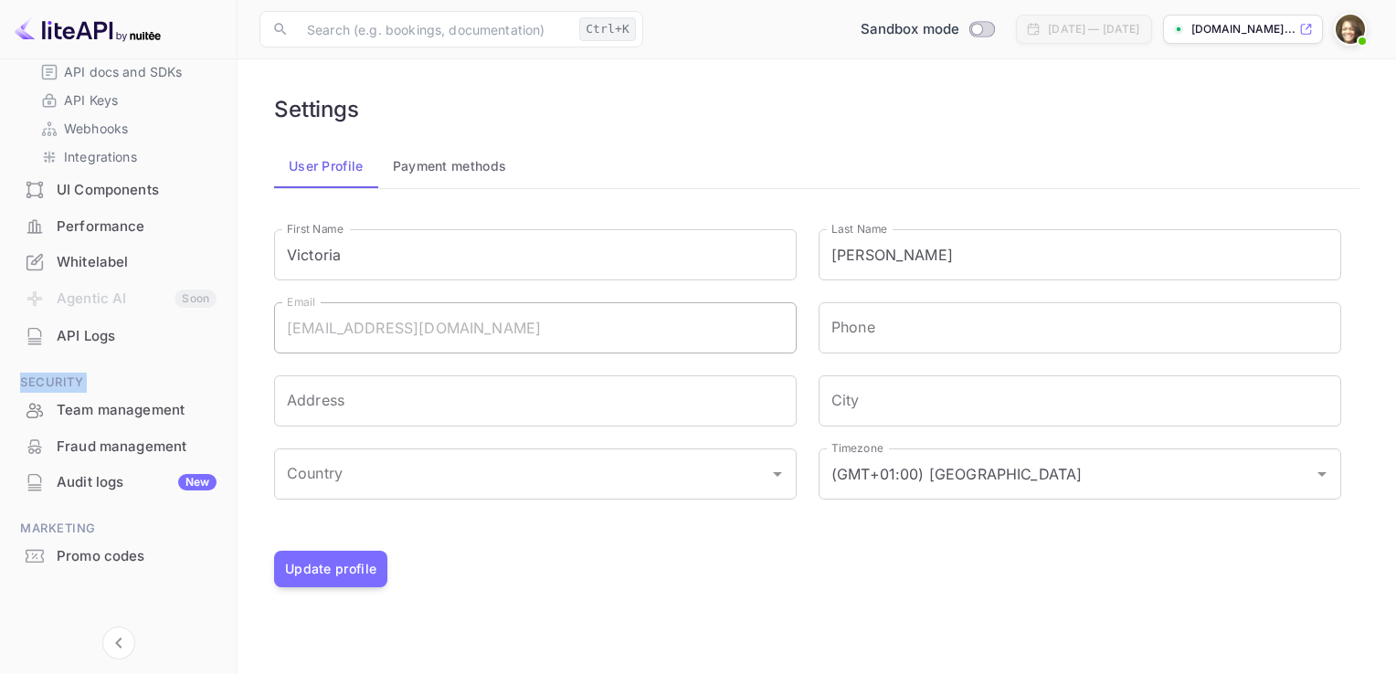
drag, startPoint x: 227, startPoint y: 417, endPoint x: 219, endPoint y: 313, distance: 103.6
click at [219, 313] on div "Getting started Business Home Bookings Customers Earnings Commission New Build …" at bounding box center [118, 187] width 237 height 928
drag, startPoint x: 219, startPoint y: 313, endPoint x: 231, endPoint y: 325, distance: 16.8
click at [231, 325] on div "Getting started Business Home Bookings Customers Earnings Commission New Build …" at bounding box center [118, 187] width 237 height 928
drag, startPoint x: 231, startPoint y: 325, endPoint x: 231, endPoint y: 292, distance: 32.9
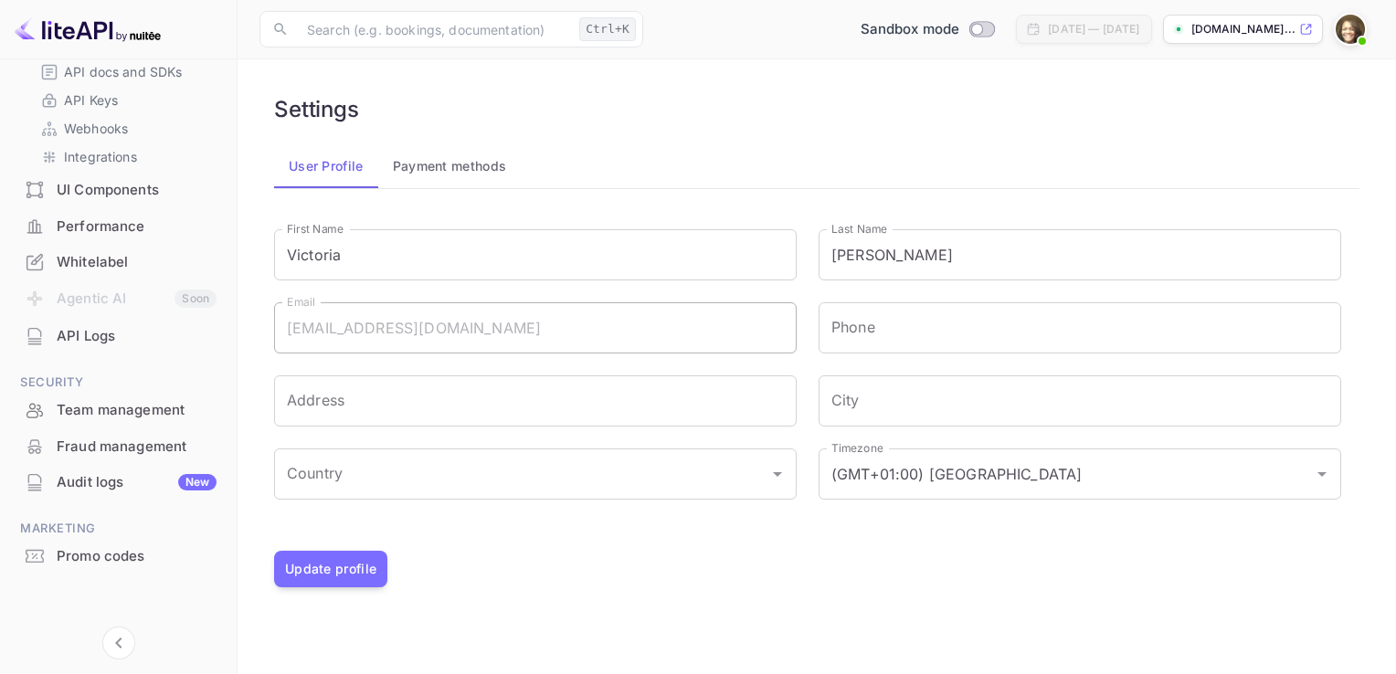
click at [231, 292] on div "Getting started Business Home Bookings Customers Earnings Commission New Build …" at bounding box center [118, 187] width 237 height 928
drag, startPoint x: 231, startPoint y: 292, endPoint x: 234, endPoint y: 247, distance: 45.8
click at [234, 247] on div "Getting started Business Home Bookings Customers Earnings Commission New Build …" at bounding box center [119, 361] width 238 height 605
